Goal: Transaction & Acquisition: Subscribe to service/newsletter

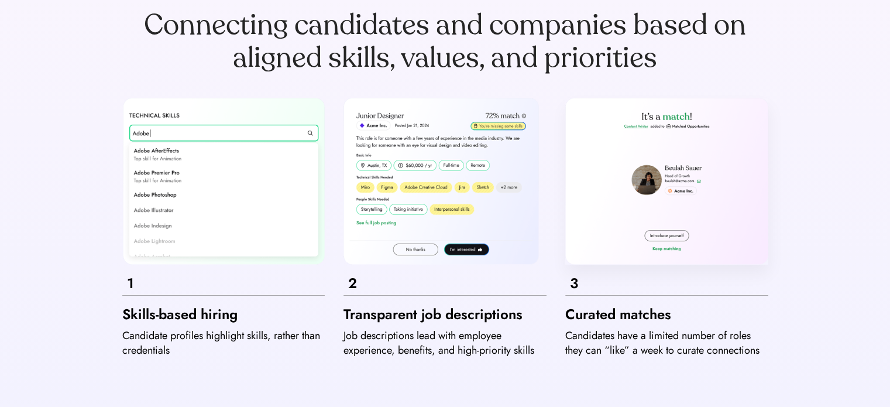
scroll to position [234, 0]
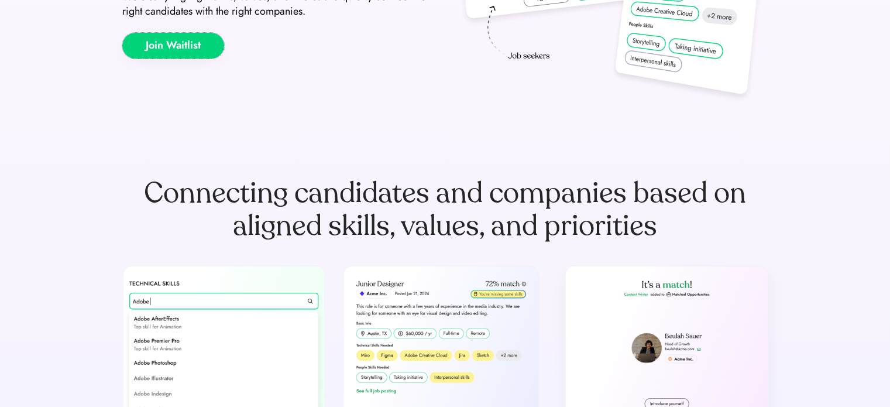
click at [172, 49] on button "Join Waitlist" at bounding box center [173, 46] width 102 height 26
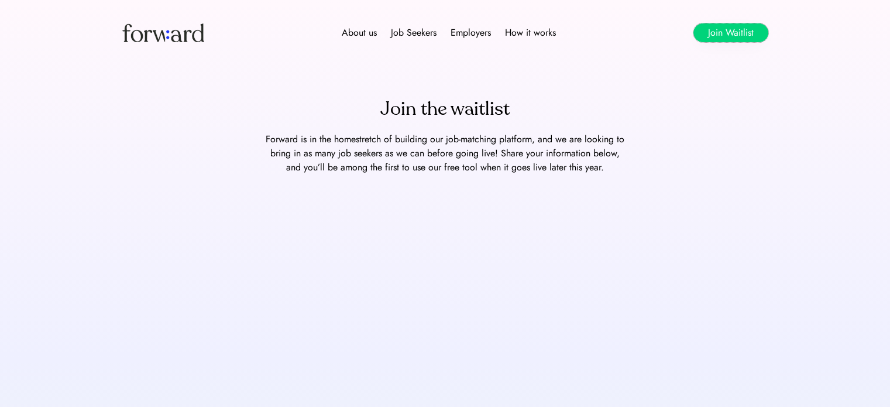
click at [716, 33] on button "Join Waitlist" at bounding box center [730, 32] width 75 height 19
click at [723, 30] on button "Join Waitlist" at bounding box center [730, 32] width 75 height 19
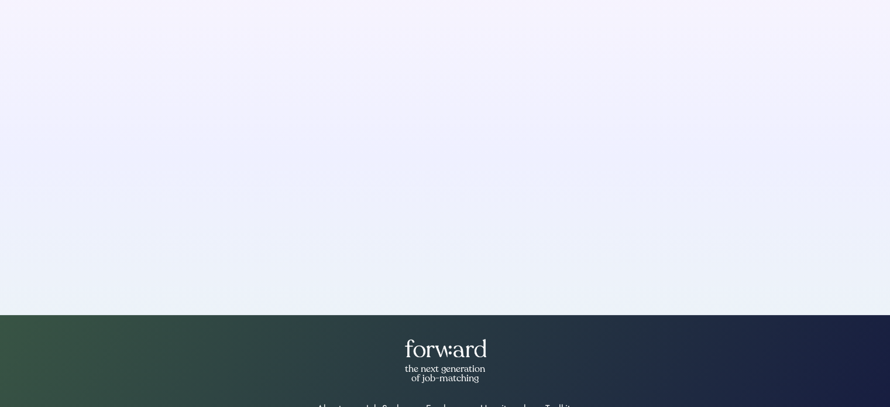
scroll to position [176, 0]
